Goal: Information Seeking & Learning: Learn about a topic

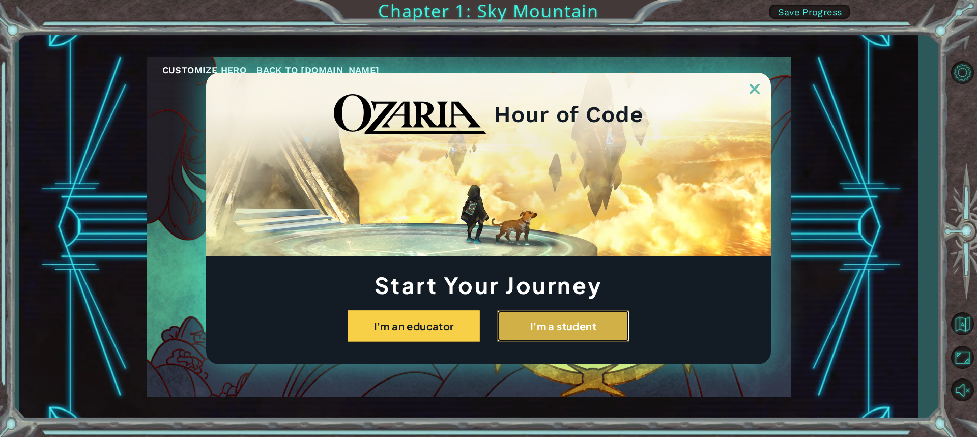
click at [562, 331] on button "I'm a student" at bounding box center [563, 326] width 132 height 32
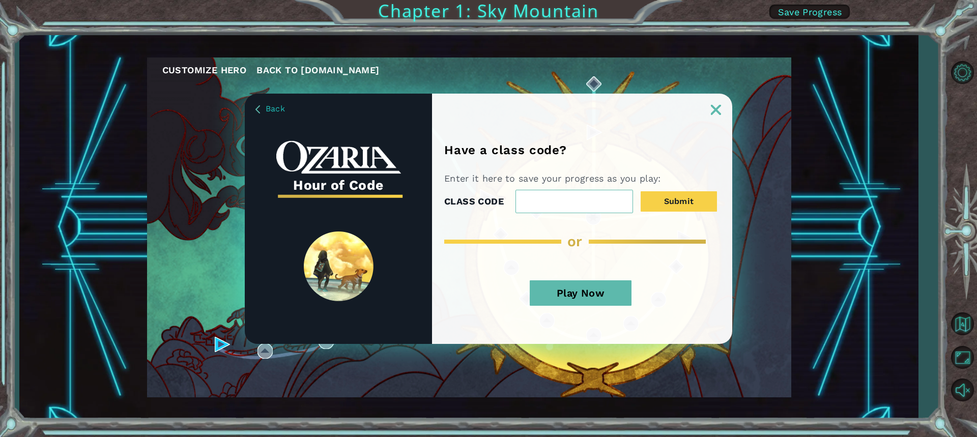
click at [594, 298] on button "Play Now" at bounding box center [581, 292] width 102 height 25
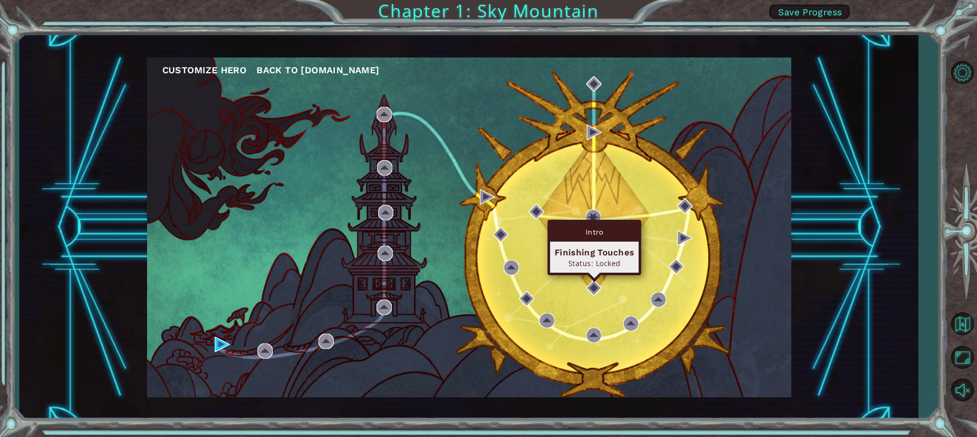
click at [592, 251] on div "Finishing Touches" at bounding box center [594, 252] width 79 height 12
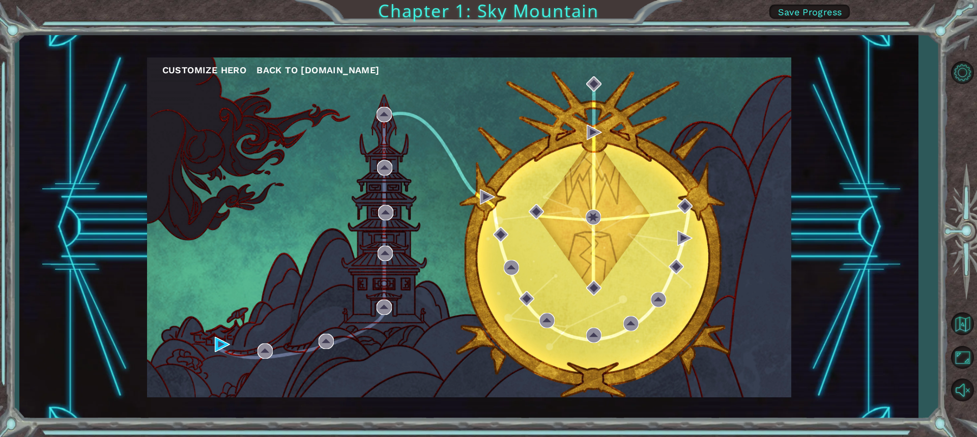
drag, startPoint x: 525, startPoint y: 274, endPoint x: 514, endPoint y: 276, distance: 11.4
click at [514, 276] on div "Customize Hero Back to [DOMAIN_NAME]" at bounding box center [469, 227] width 644 height 340
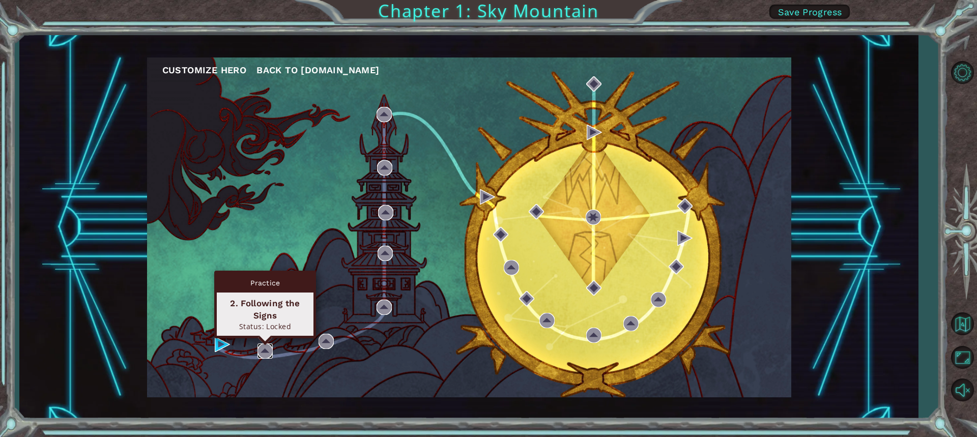
click at [262, 348] on img at bounding box center [264, 350] width 15 height 15
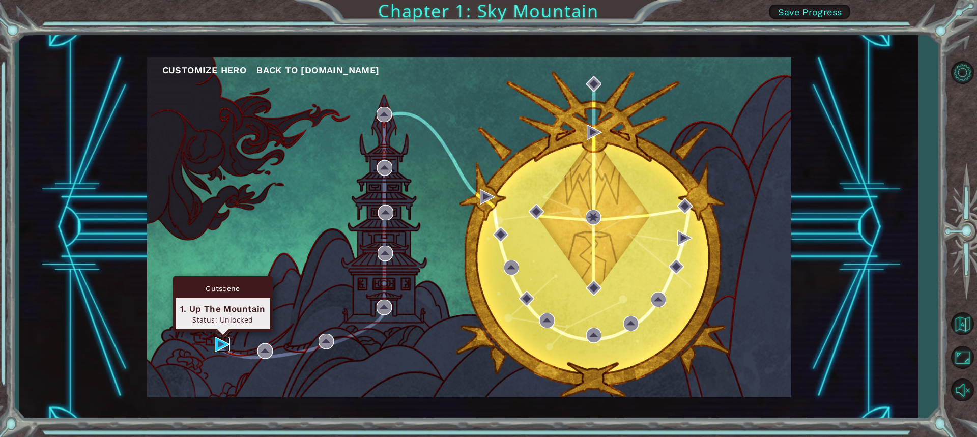
click at [220, 342] on img at bounding box center [222, 344] width 15 height 15
